Goal: Task Accomplishment & Management: Use online tool/utility

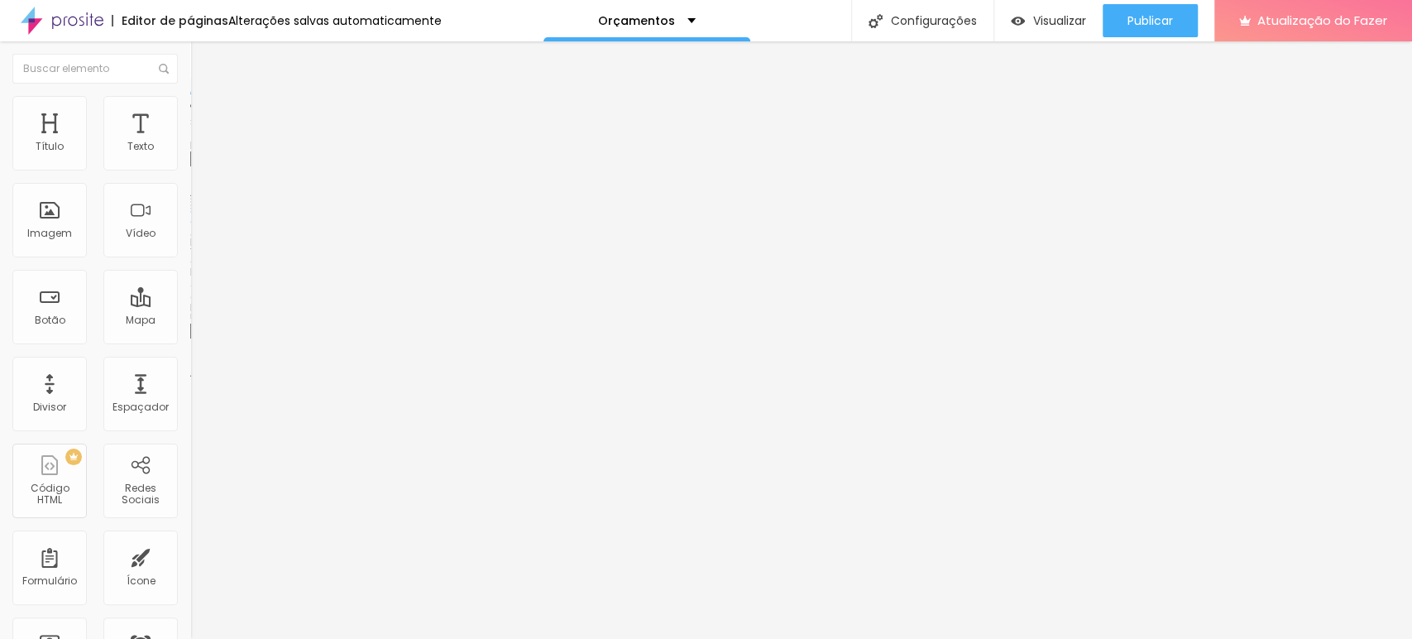
click at [190, 209] on img at bounding box center [196, 204] width 12 height 12
click at [1059, 7] on div "Visualizar" at bounding box center [1048, 20] width 75 height 33
click at [190, 113] on li "Estilo" at bounding box center [285, 104] width 190 height 17
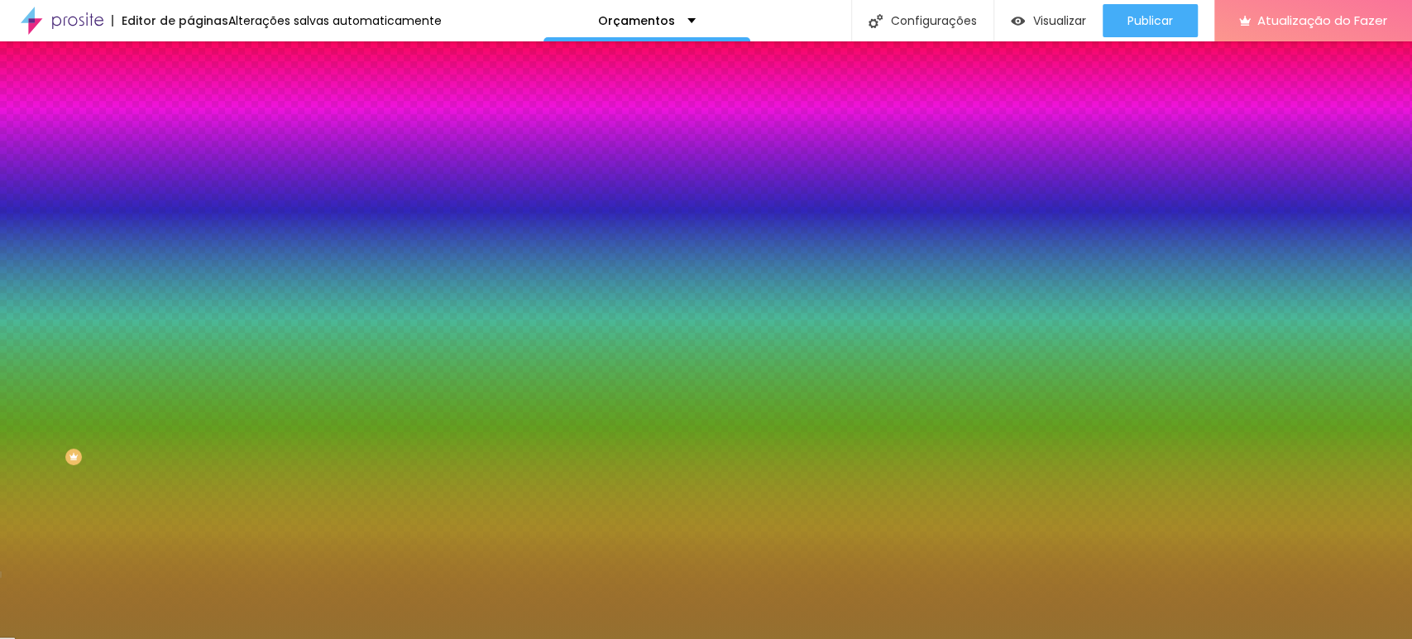
click at [190, 165] on input "#957130" at bounding box center [289, 166] width 199 height 17
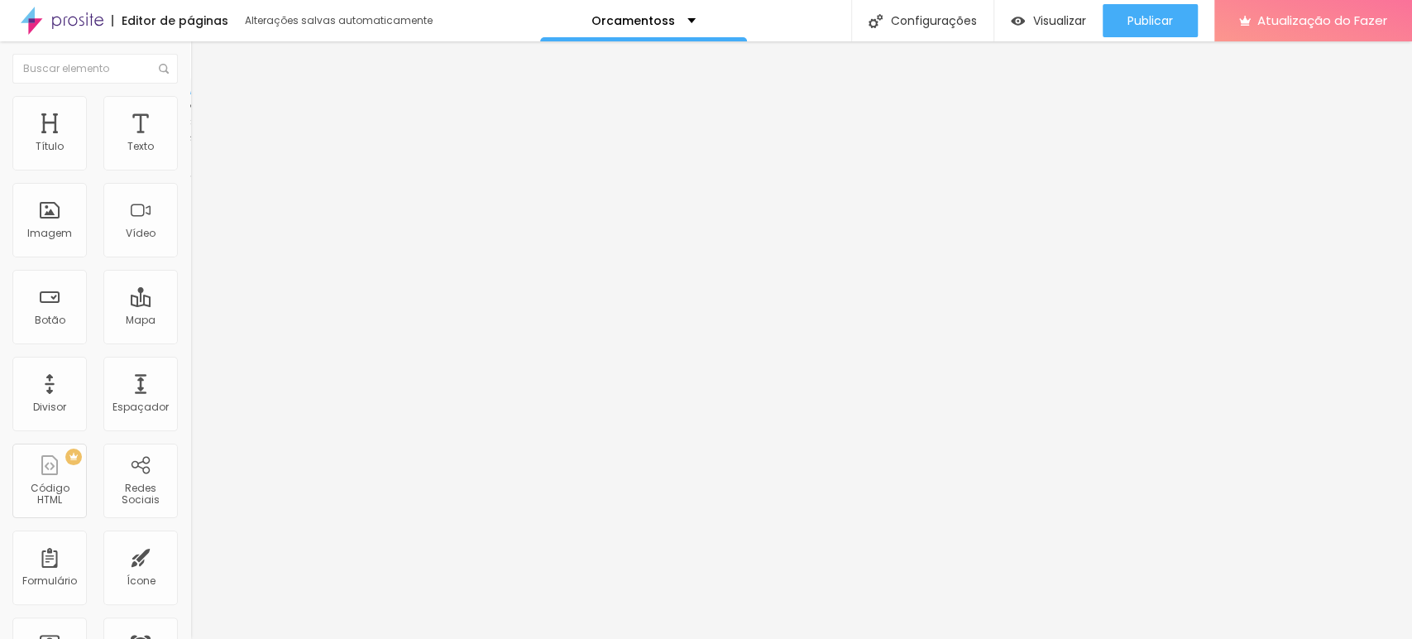
click at [190, 108] on li "Estilo" at bounding box center [285, 104] width 190 height 17
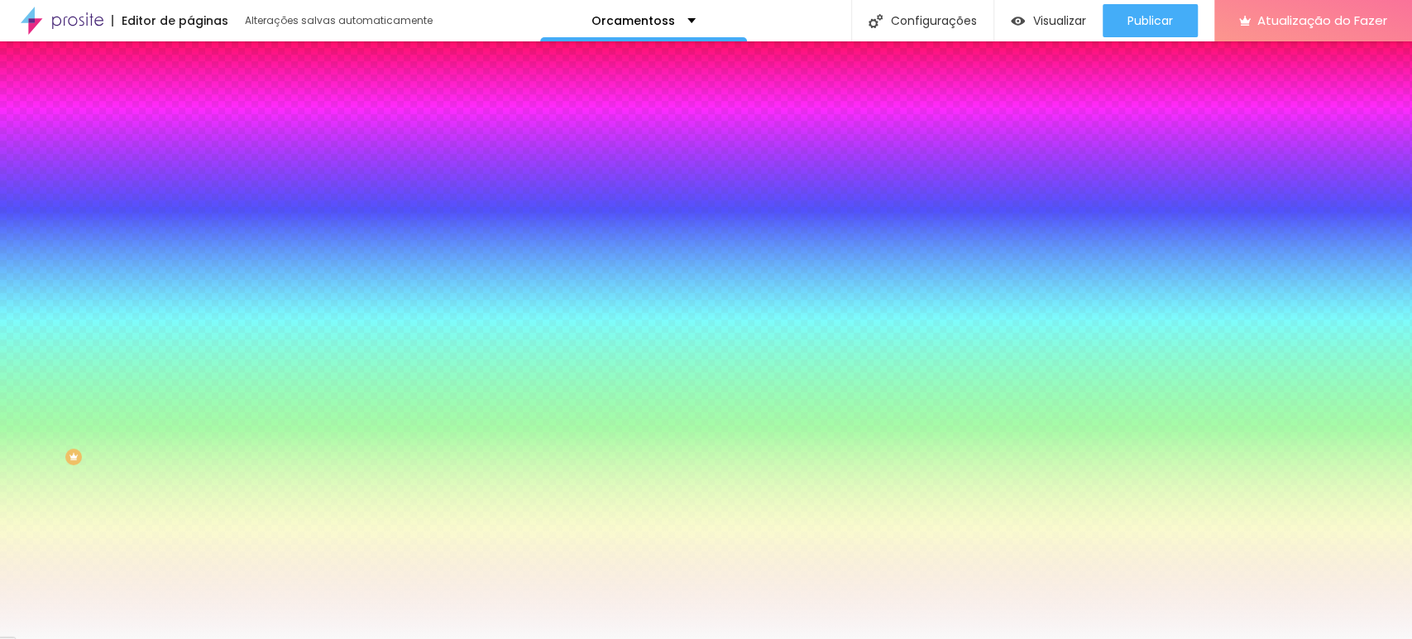
click at [190, 175] on input "#F9F9F9" at bounding box center [289, 166] width 199 height 17
paste input "957130"
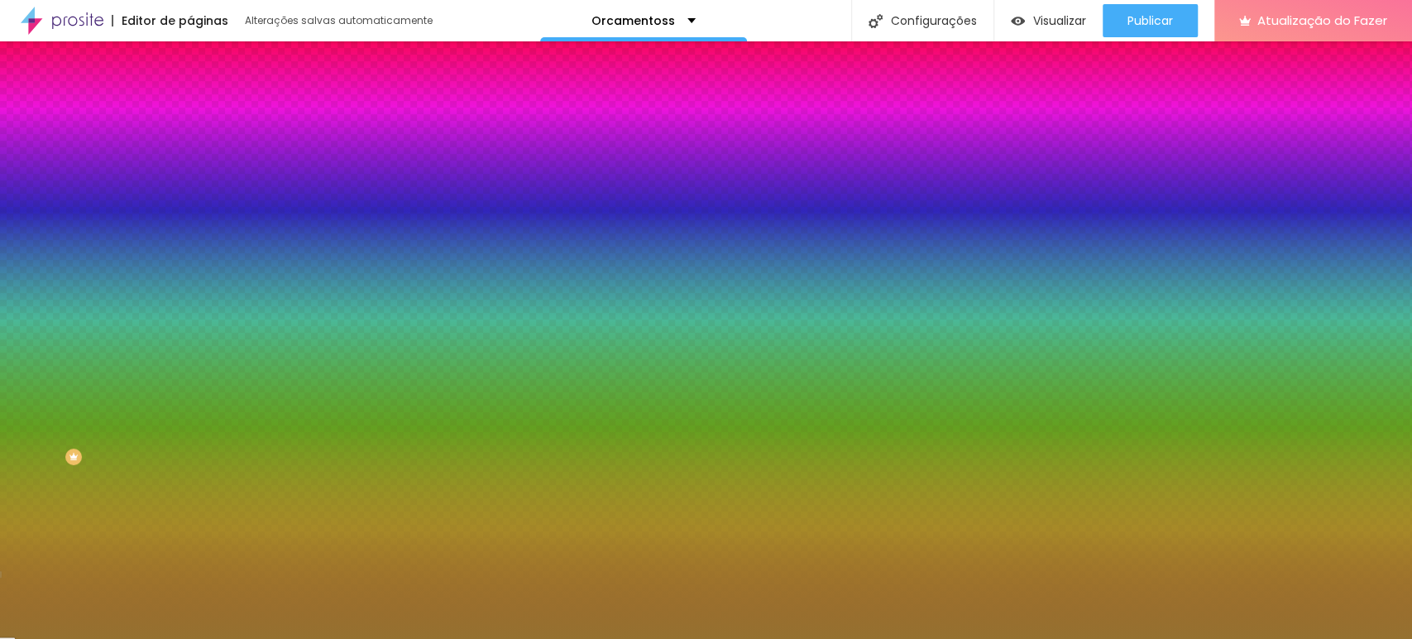
type input "#957130"
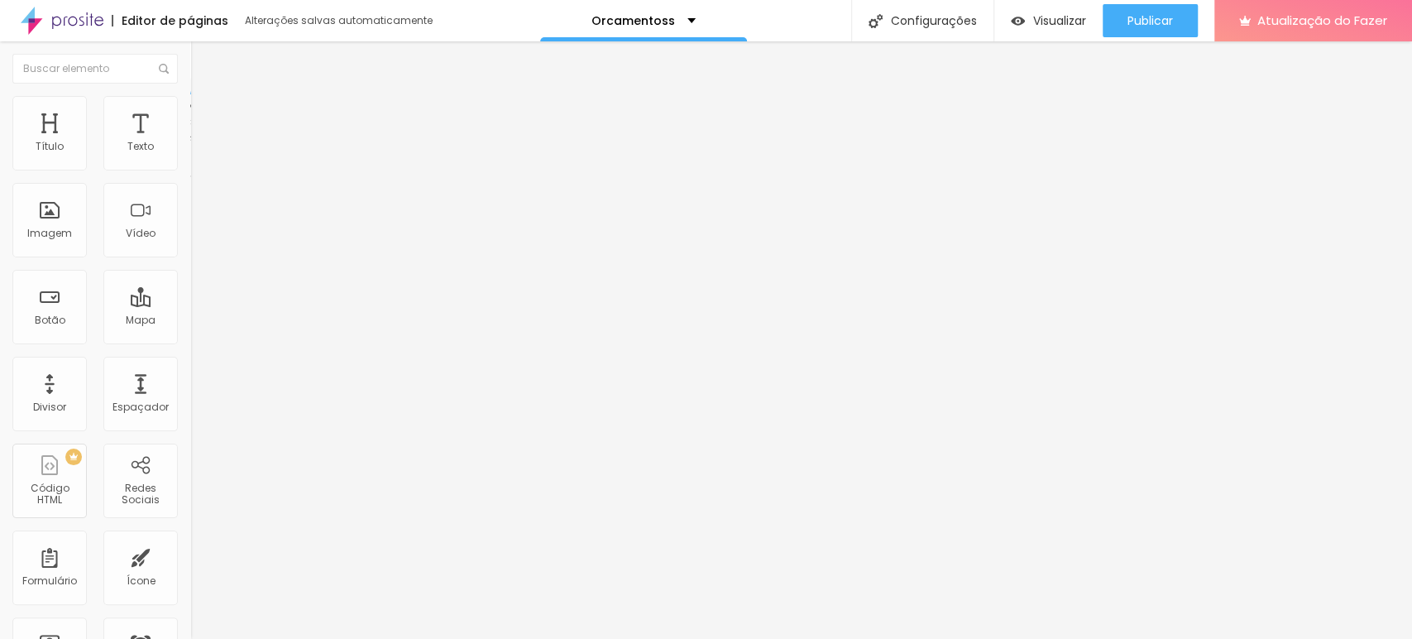
click at [205, 114] on font "Estilo" at bounding box center [218, 107] width 26 height 14
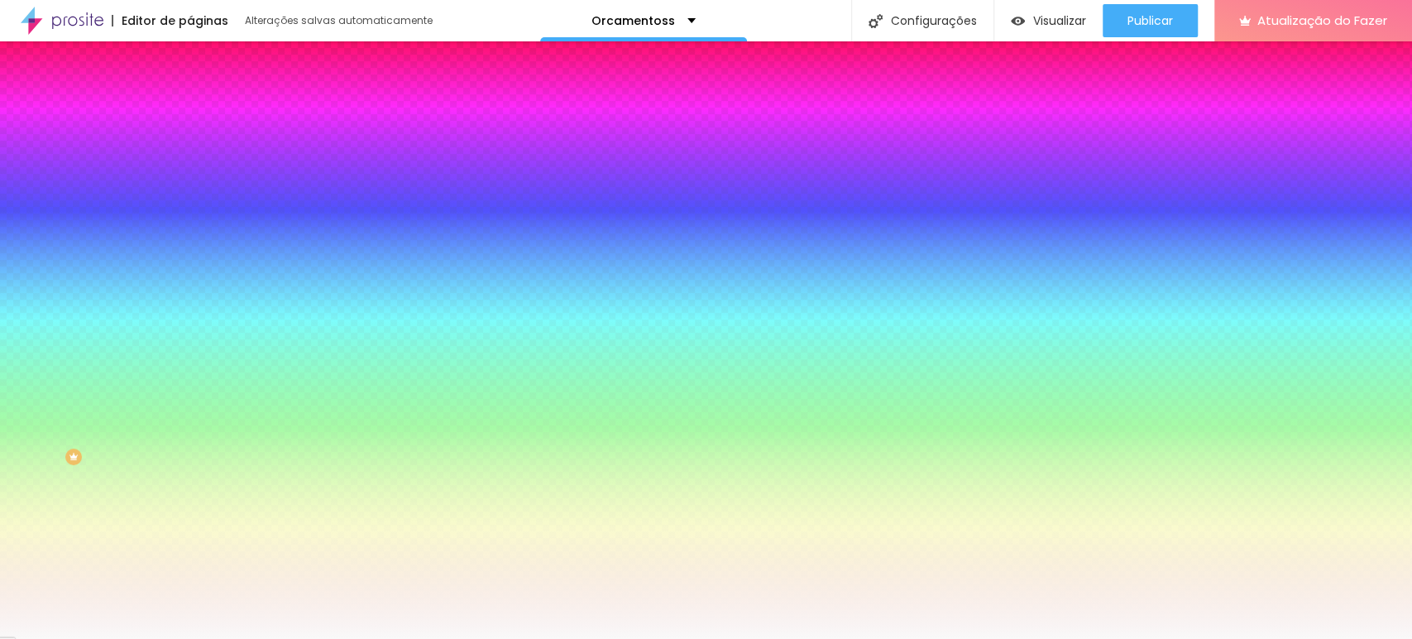
click at [190, 158] on div at bounding box center [285, 158] width 190 height 0
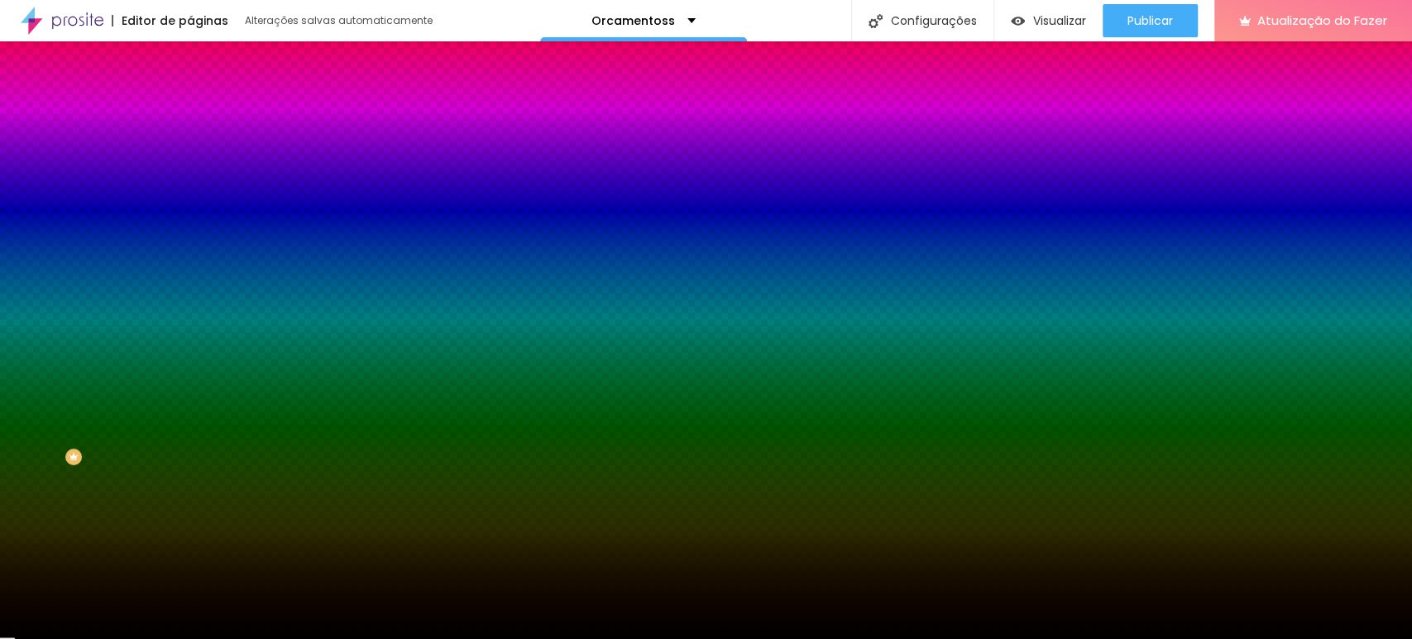
type input "#000000"
drag, startPoint x: 115, startPoint y: 222, endPoint x: 0, endPoint y: 336, distance: 162.0
click at [190, 336] on div "Editar nulo Conteúdo Estilo Avançado Cor de fundo Voltar ao padrão #000000 0 Bo…" at bounding box center [285, 339] width 190 height 597
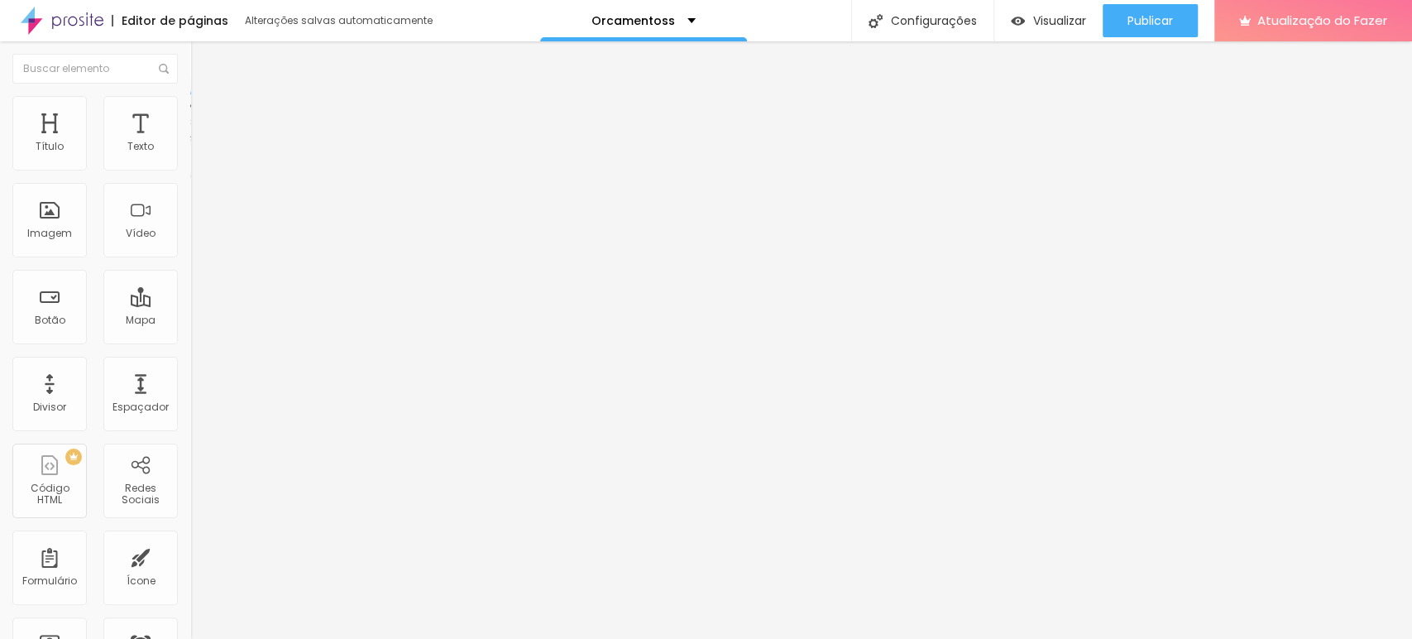
click at [190, 106] on li "Estilo" at bounding box center [285, 104] width 190 height 17
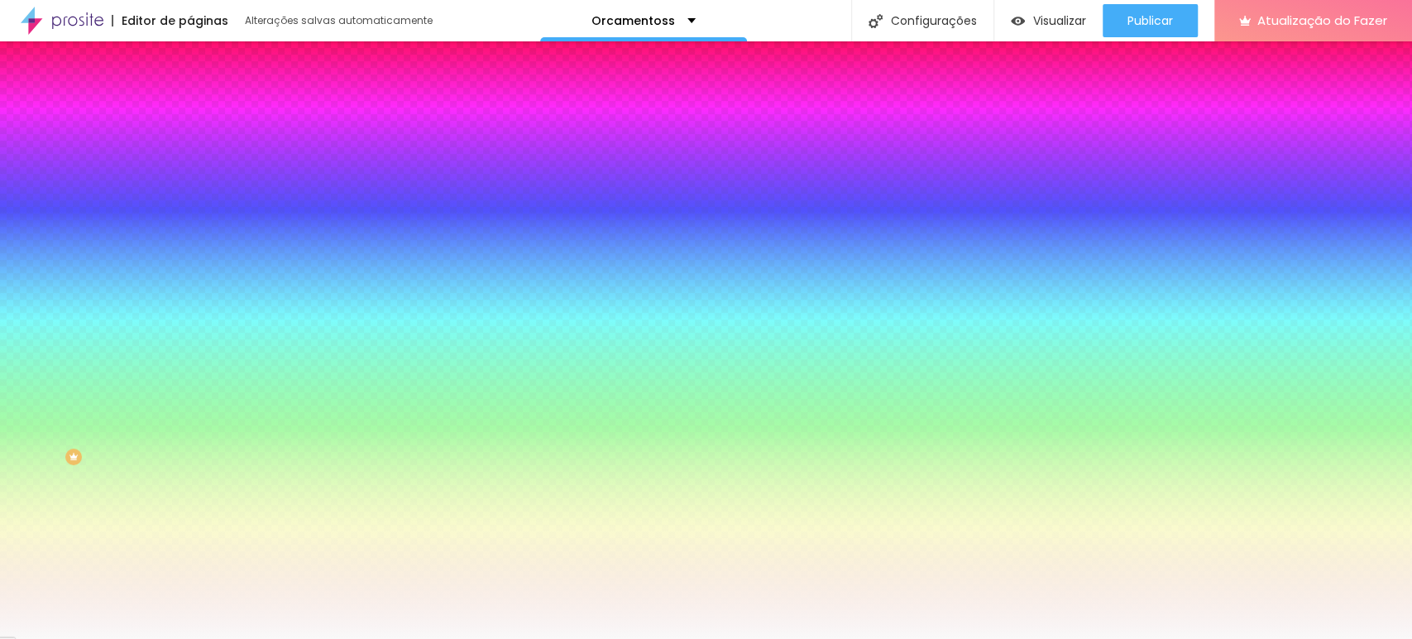
click at [190, 165] on input "#F9F9F9" at bounding box center [289, 166] width 199 height 17
paste input "957130"
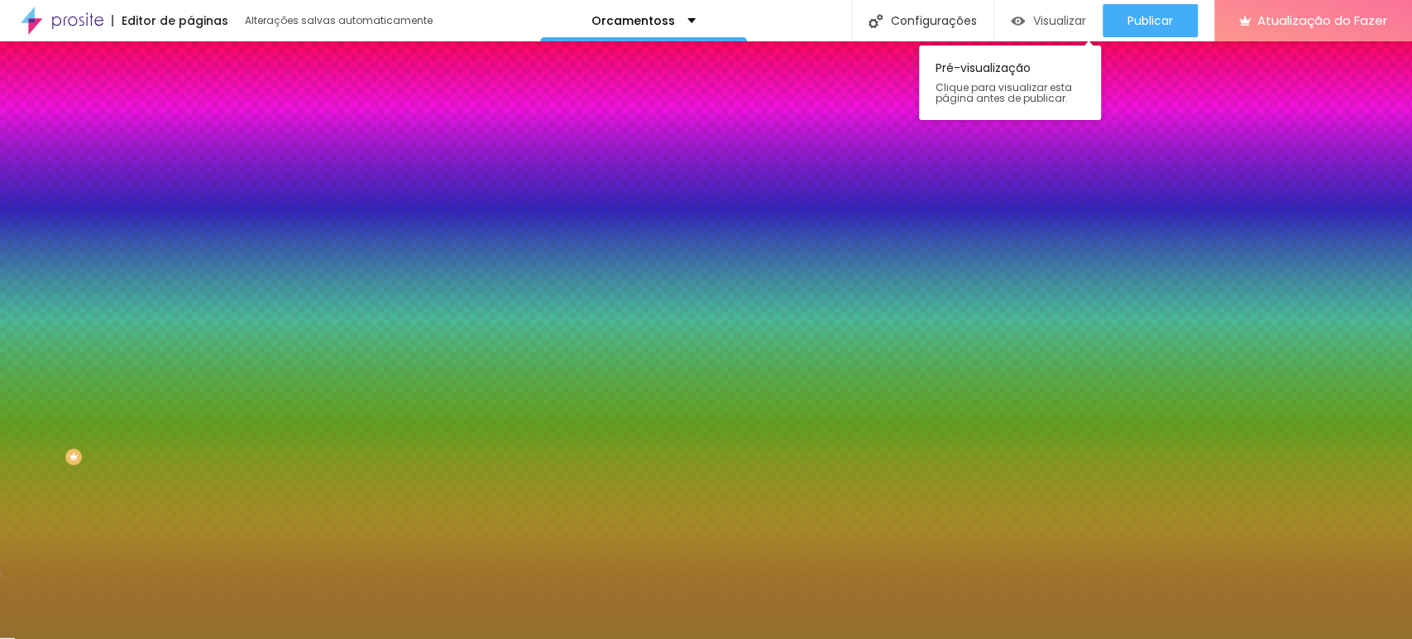
type input "#957130"
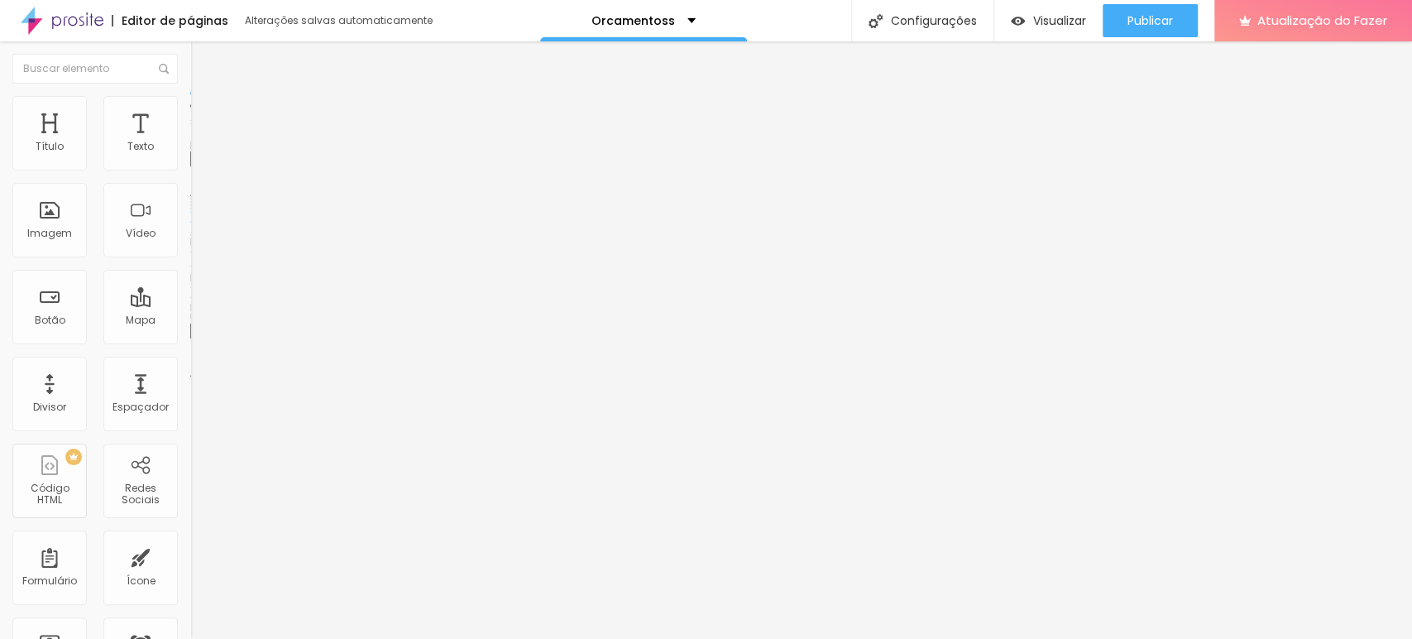
click at [200, 142] on font "Trocar imagem" at bounding box center [240, 135] width 80 height 14
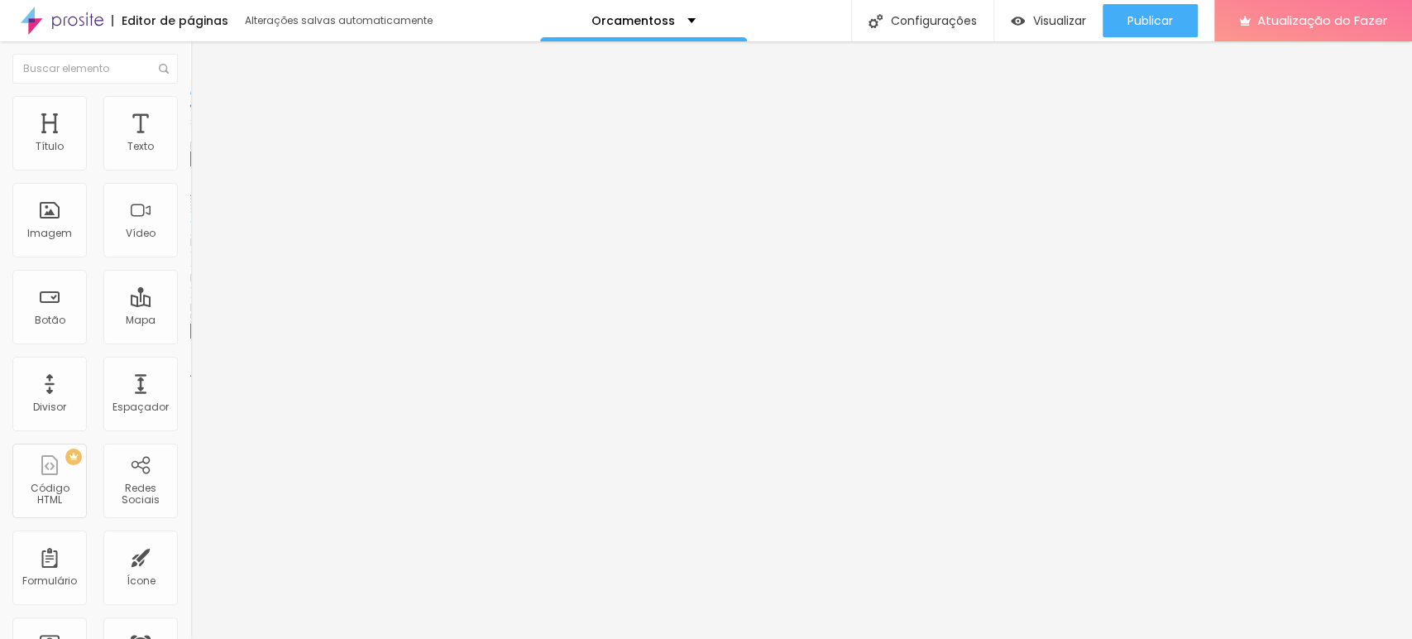
click at [200, 142] on font "Trocar imagem" at bounding box center [240, 135] width 80 height 14
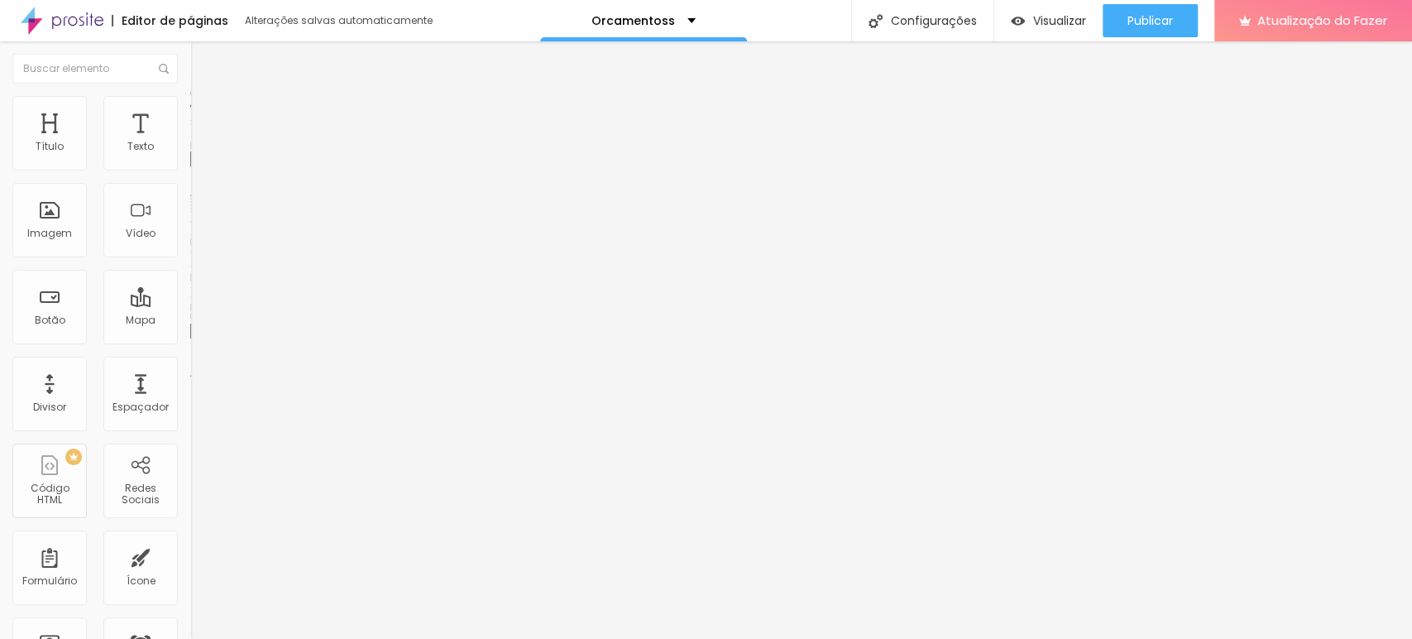
click at [190, 259] on font "Cinema 16:9" at bounding box center [221, 252] width 63 height 14
click at [190, 303] on div "Original" at bounding box center [285, 298] width 190 height 10
click at [190, 259] on font "Cinema 16:9" at bounding box center [221, 252] width 63 height 14
click at [190, 304] on font "Original" at bounding box center [210, 297] width 40 height 14
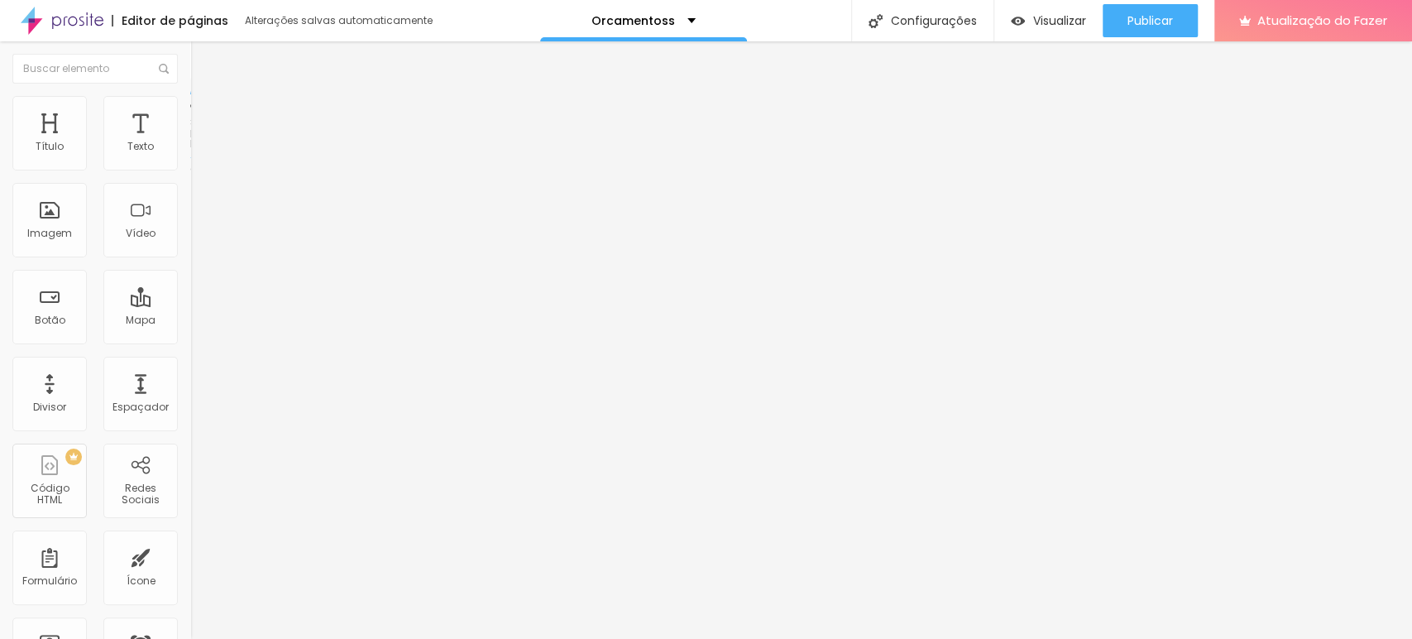
click at [190, 108] on li "Estilo" at bounding box center [285, 104] width 190 height 17
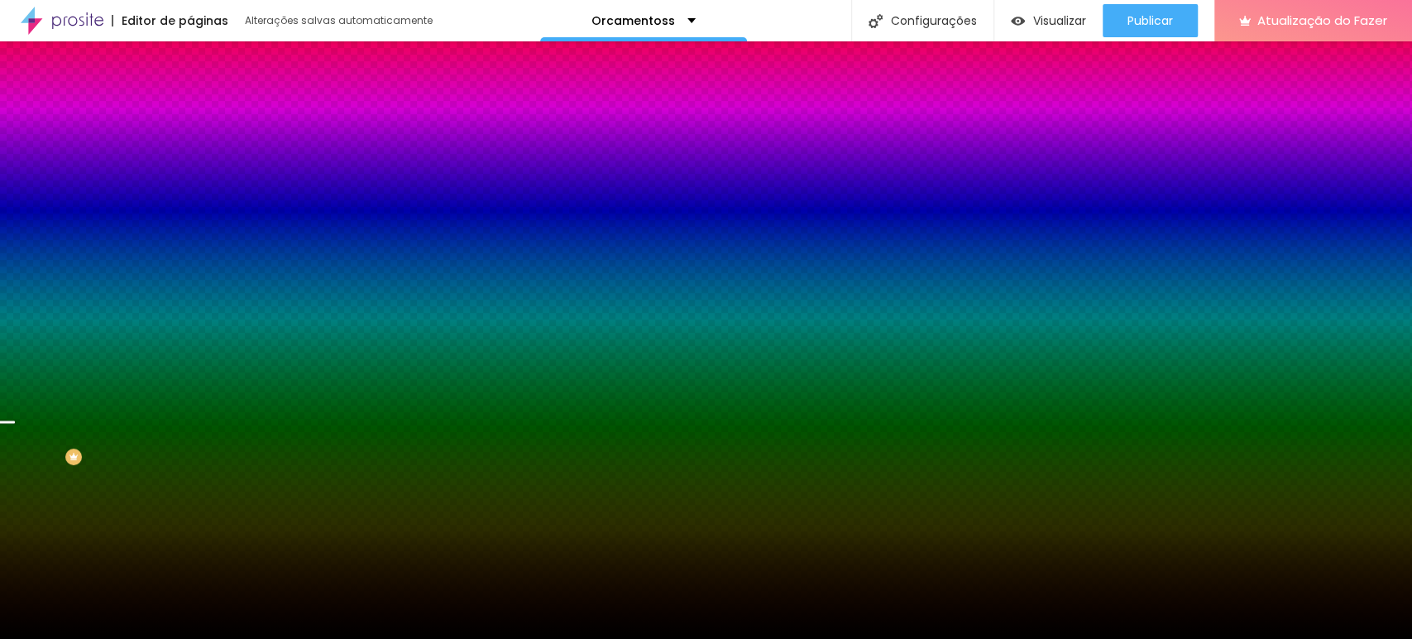
click at [200, 152] on font "Trocar imagem" at bounding box center [240, 145] width 80 height 14
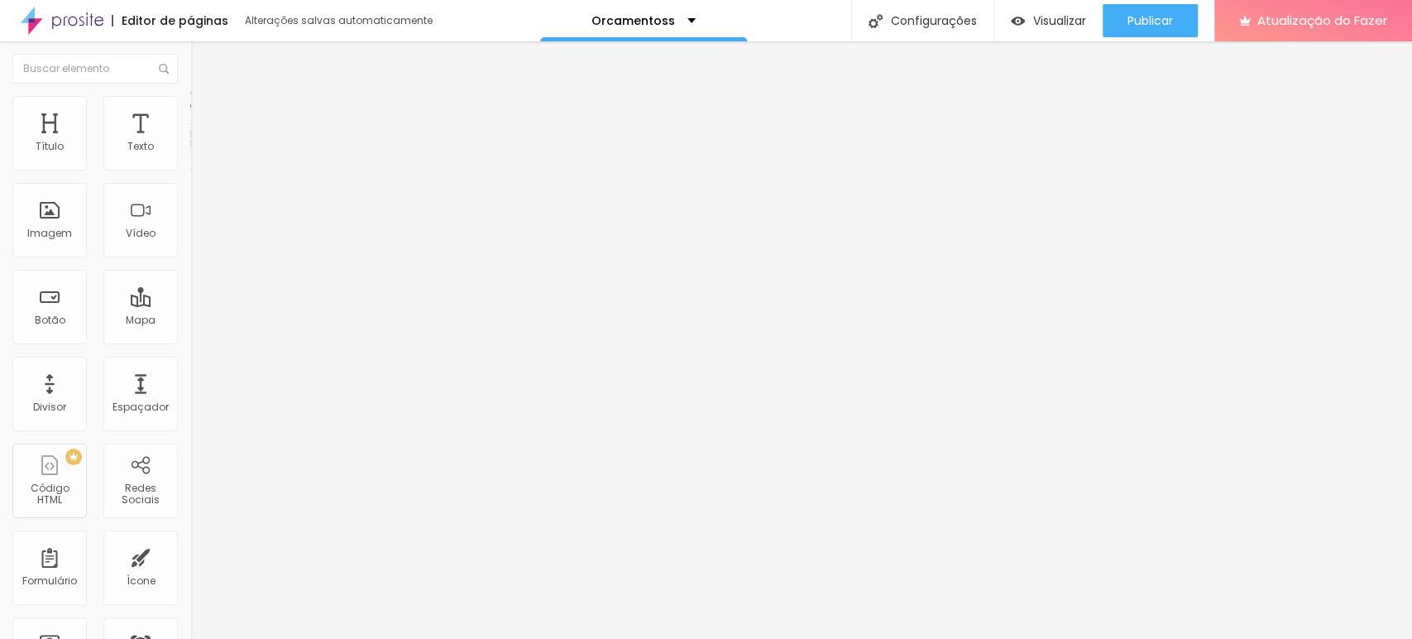
click at [190, 105] on li "Estilo" at bounding box center [285, 104] width 190 height 17
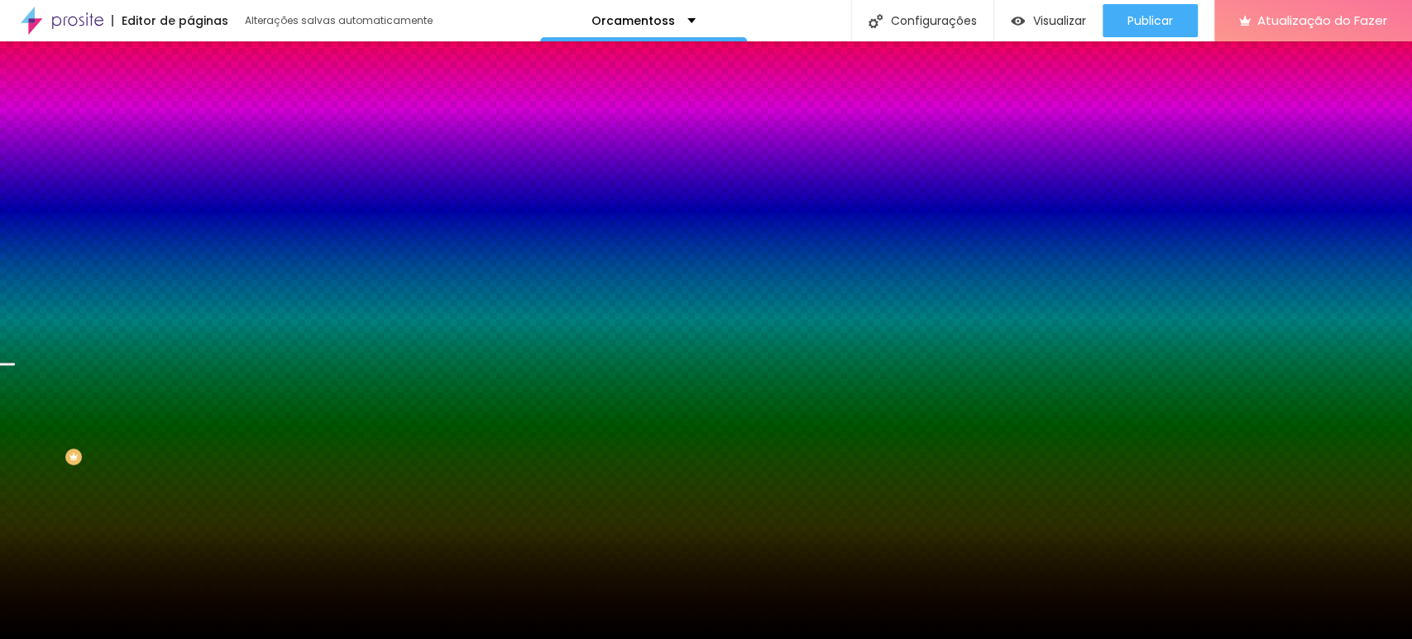
click at [190, 152] on span "Trocar imagem" at bounding box center [235, 145] width 90 height 14
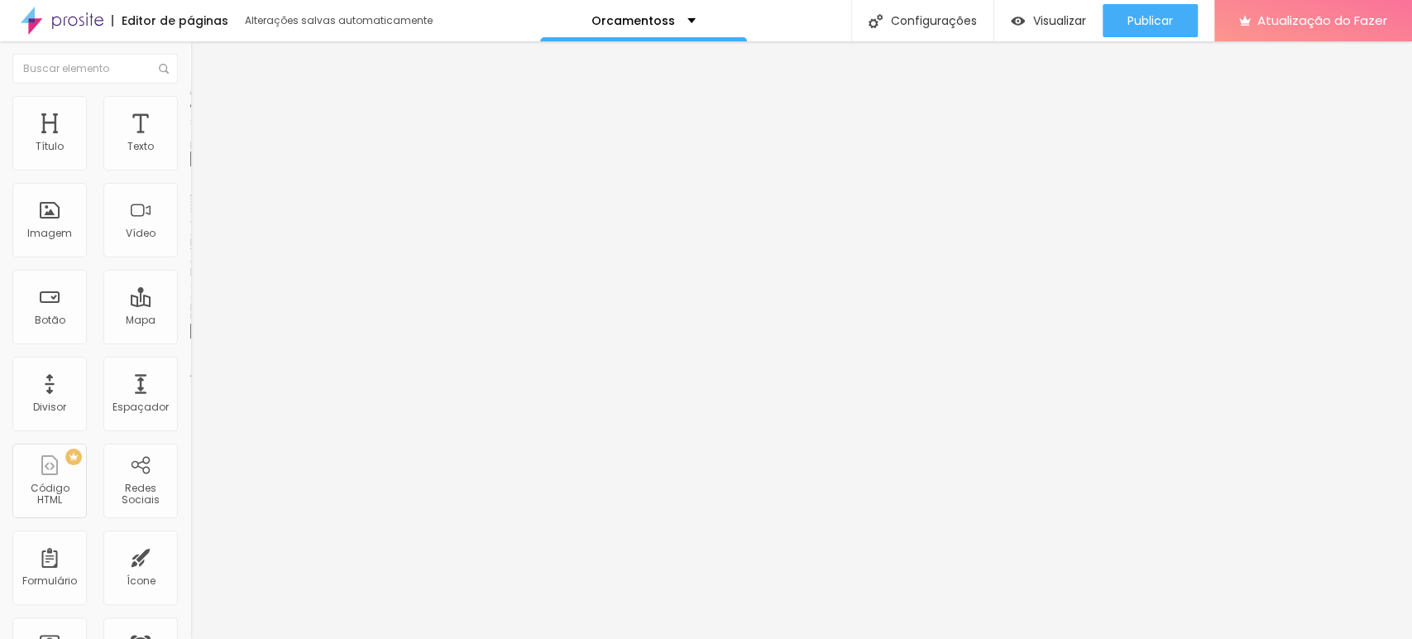
click at [200, 142] on font "Trocar imagem" at bounding box center [240, 135] width 80 height 14
click at [190, 344] on img at bounding box center [196, 350] width 12 height 12
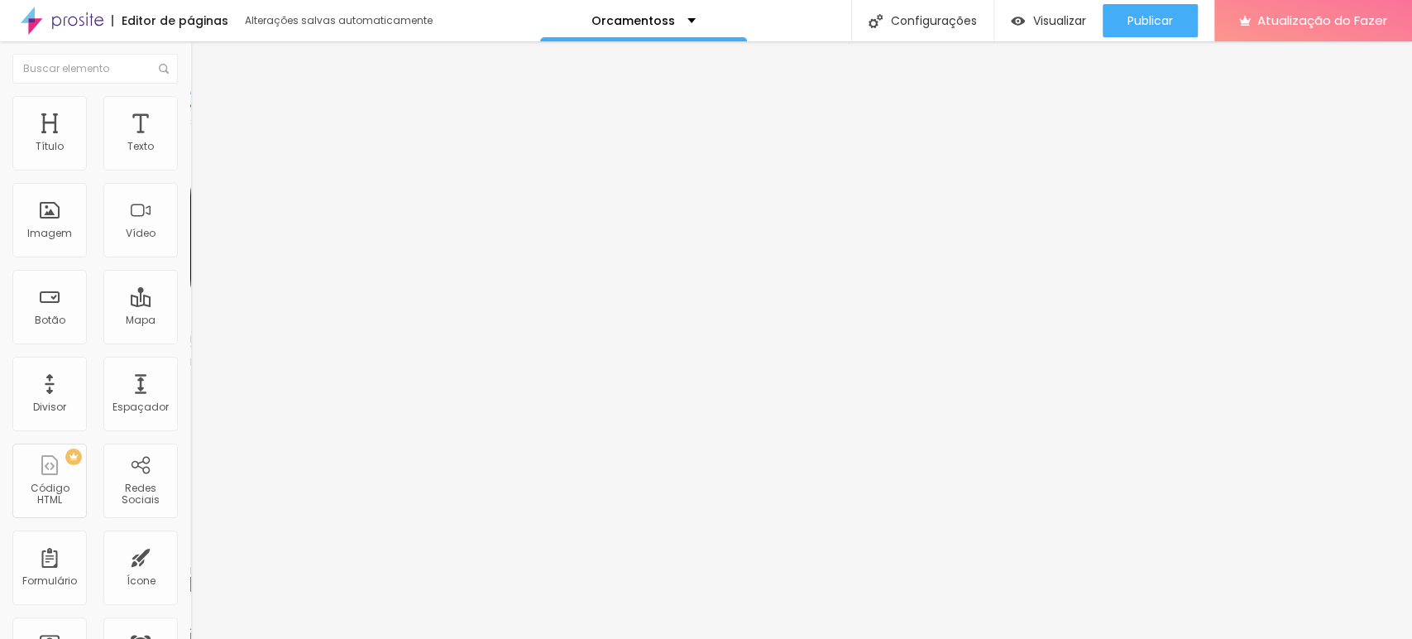
click at [190, 169] on div "Instagram" at bounding box center [285, 243] width 190 height 228
click at [190, 563] on input "https://" at bounding box center [289, 571] width 199 height 17
type input "https://[URL][DOMAIN_NAME]"
click at [190, 142] on span "Trocar imagem" at bounding box center [235, 135] width 90 height 14
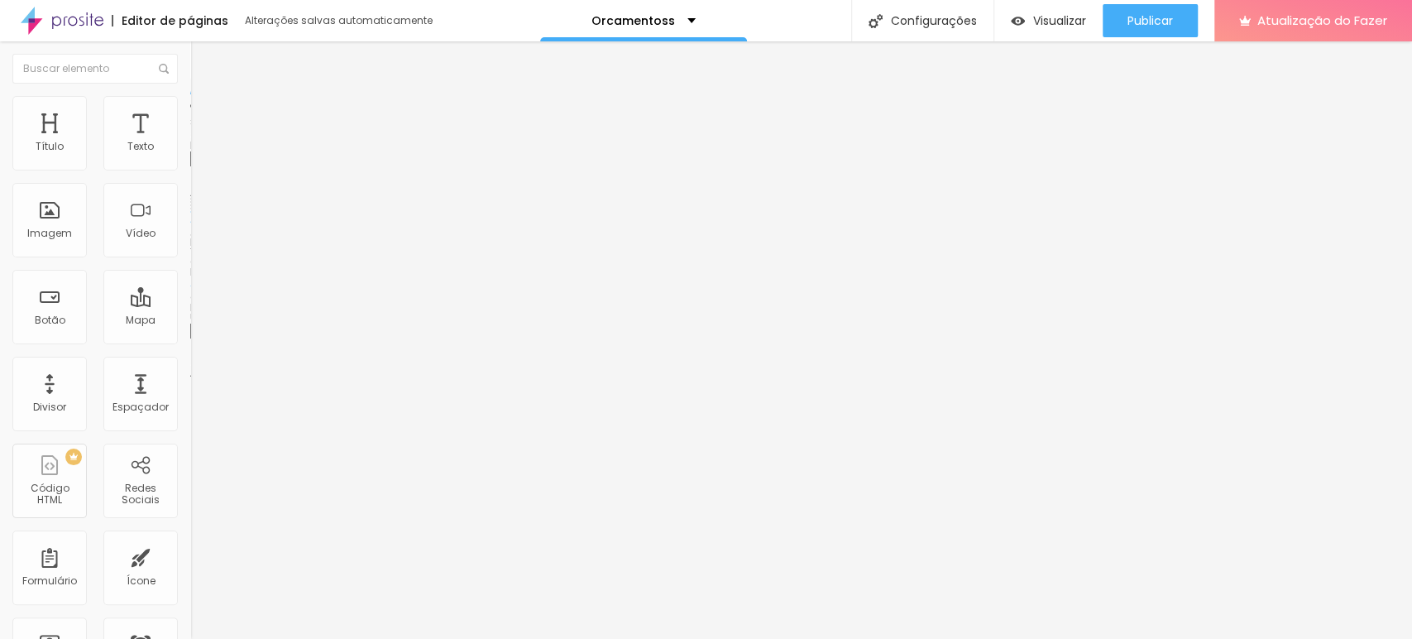
click at [200, 142] on font "Trocar imagem" at bounding box center [240, 135] width 80 height 14
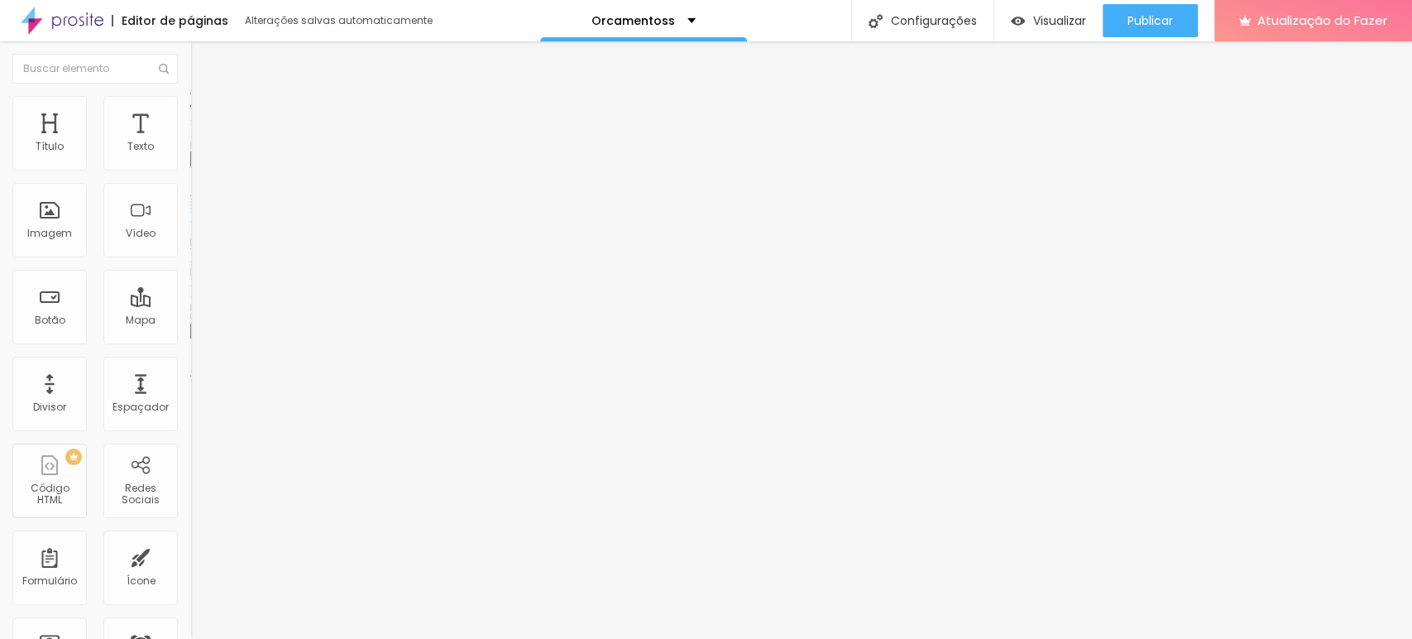
click at [200, 142] on font "Trocar imagem" at bounding box center [240, 135] width 80 height 14
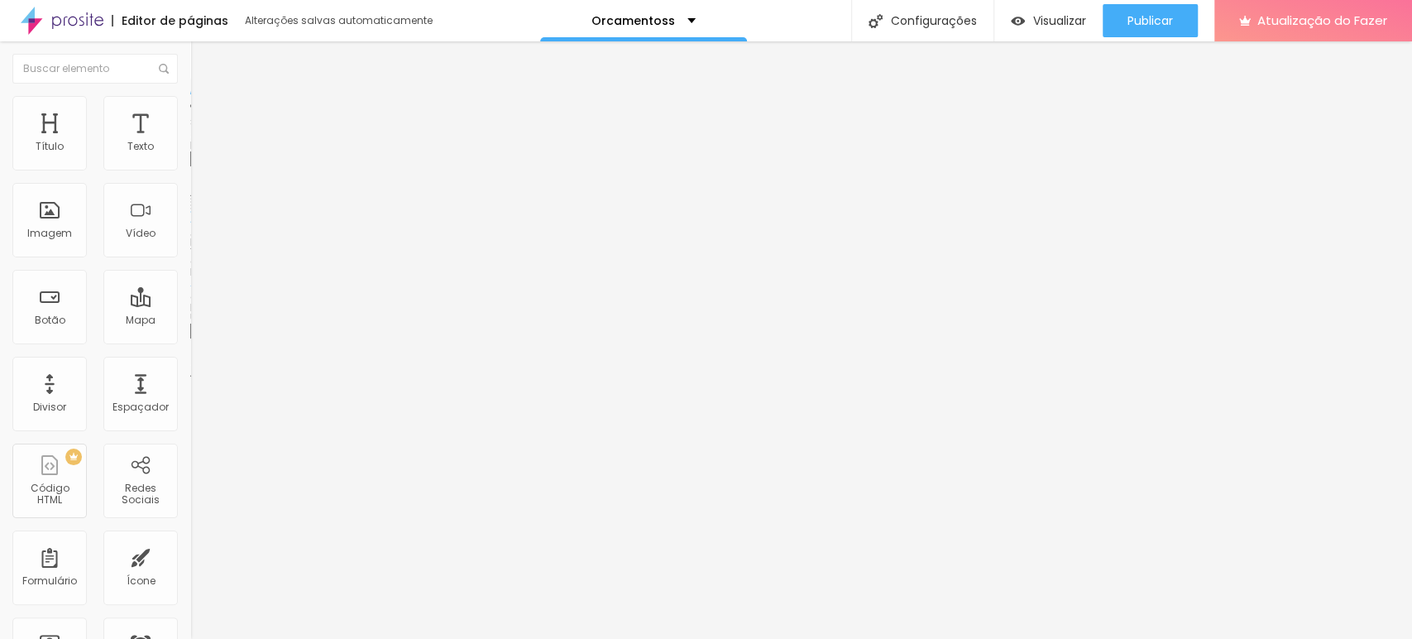
click at [200, 142] on font "Trocar imagem" at bounding box center [240, 135] width 80 height 14
click at [1040, 23] on font "Visualizar" at bounding box center [1059, 20] width 53 height 17
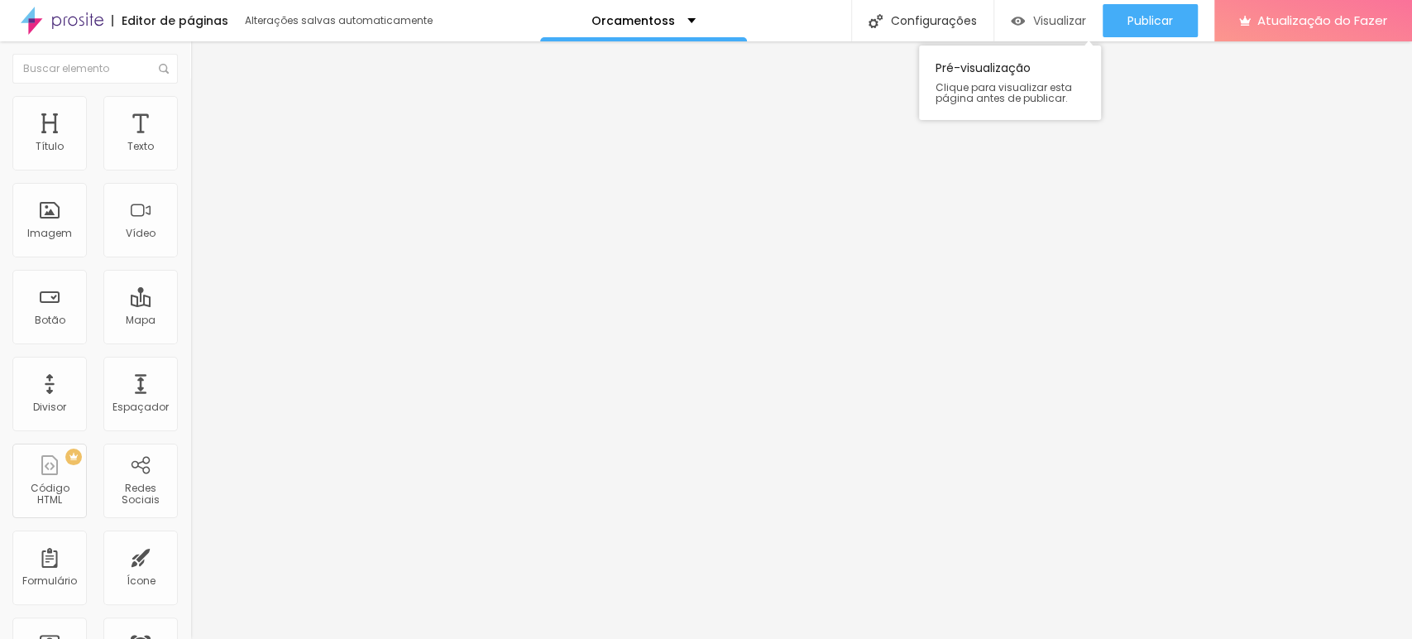
click at [1037, 23] on font "Visualizar" at bounding box center [1059, 20] width 53 height 17
